Goal: Information Seeking & Learning: Learn about a topic

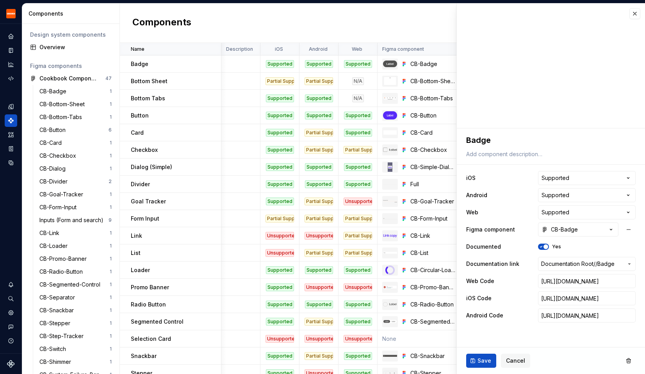
scroll to position [0, 194]
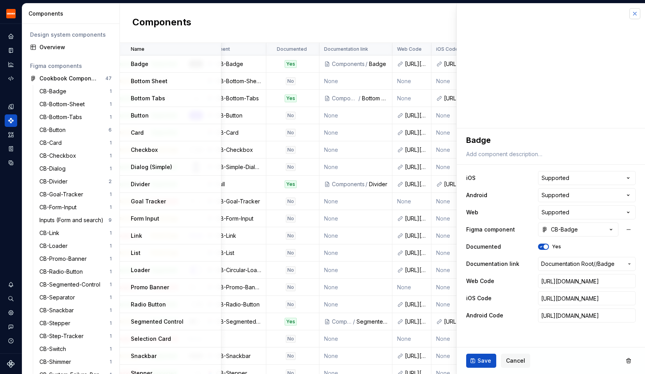
click at [635, 16] on button "button" at bounding box center [635, 13] width 11 height 11
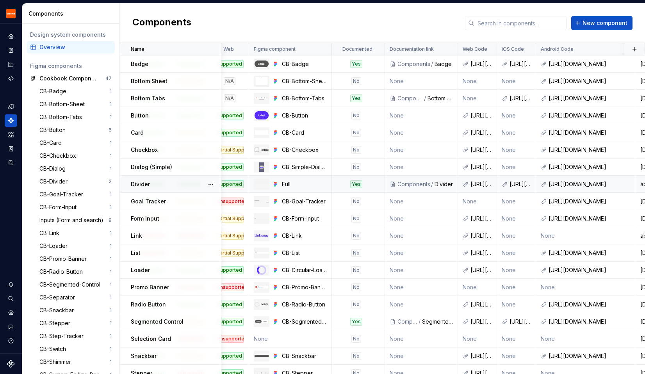
scroll to position [0, 135]
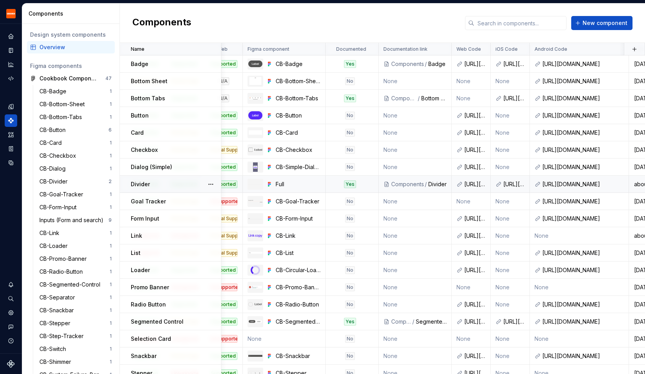
click at [439, 183] on div "Divider" at bounding box center [437, 184] width 18 height 8
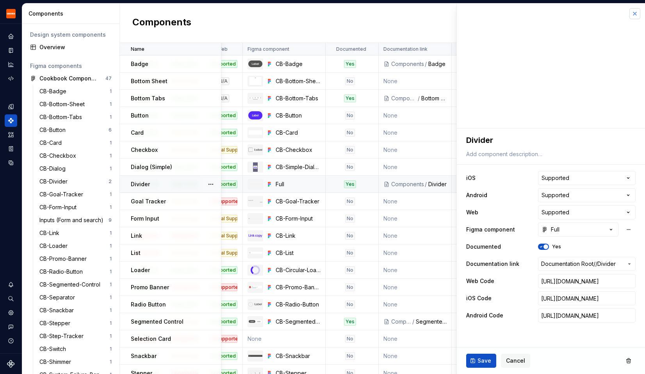
click at [633, 14] on button "button" at bounding box center [635, 13] width 11 height 11
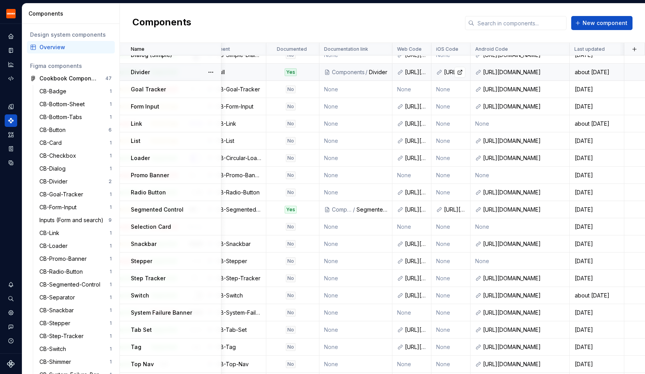
scroll to position [103, 194]
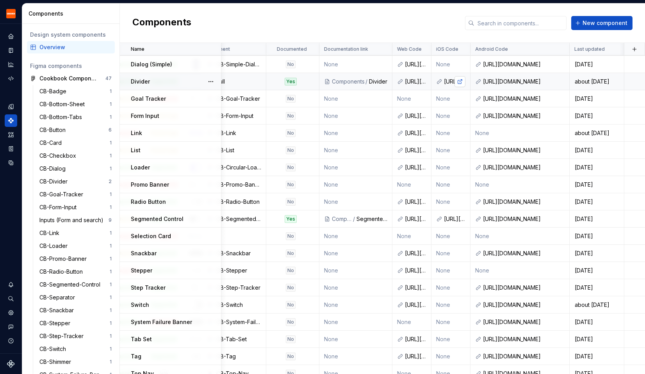
click at [460, 82] on link at bounding box center [460, 81] width 11 height 11
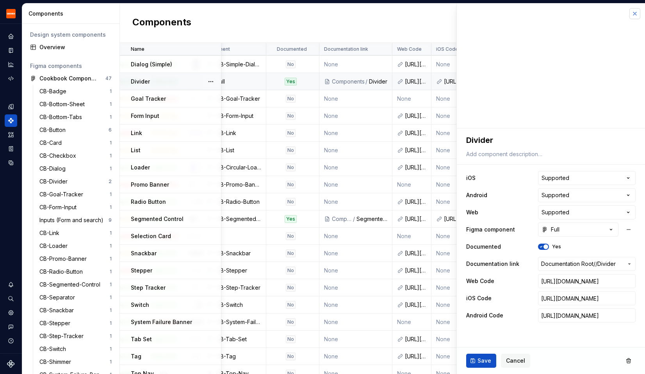
click at [639, 15] on button "button" at bounding box center [635, 13] width 11 height 11
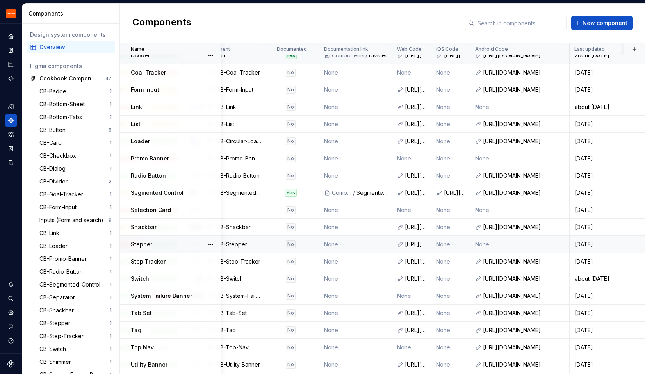
scroll to position [120, 194]
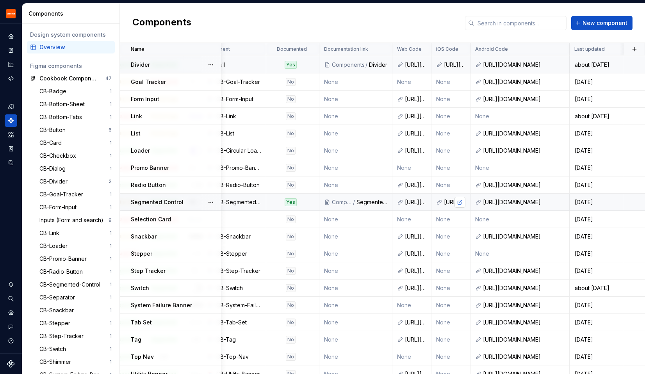
click at [461, 202] on link at bounding box center [460, 202] width 11 height 11
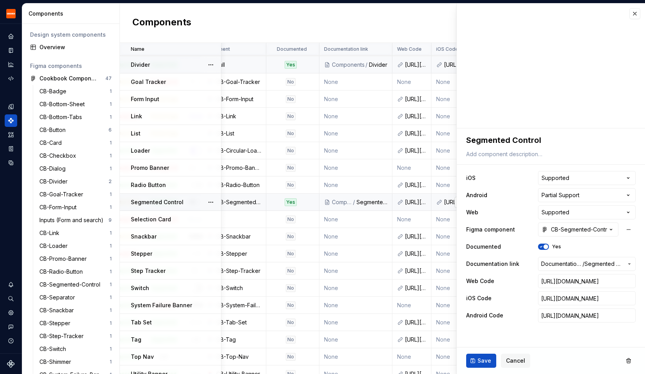
type textarea "*"
